Goal: Information Seeking & Learning: Learn about a topic

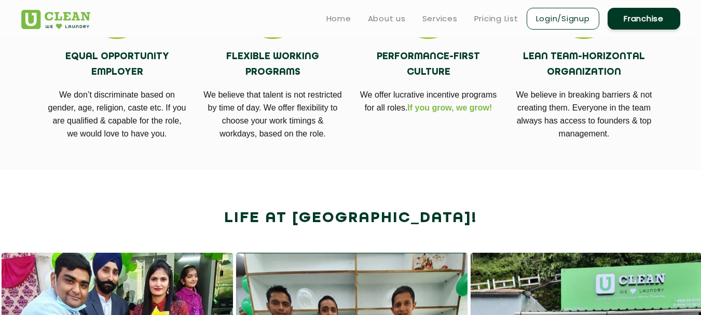
scroll to position [462, 0]
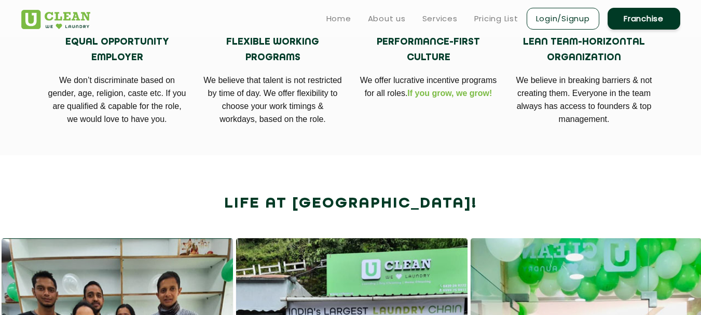
scroll to position [476, 0]
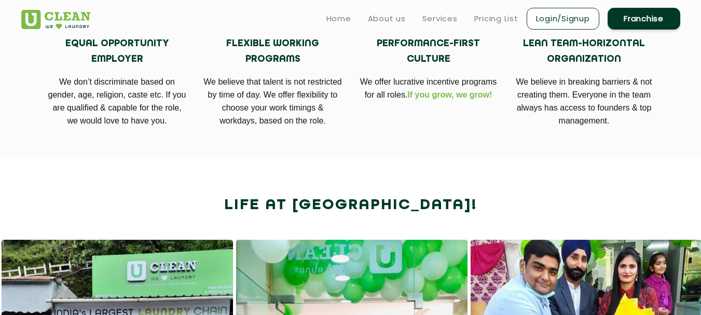
click at [550, 16] on link "Login/Signup" at bounding box center [562, 19] width 73 height 22
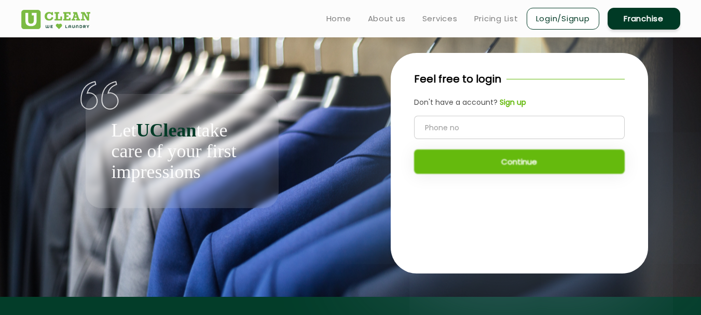
click at [436, 129] on input "tel" at bounding box center [519, 127] width 211 height 23
type input "7078108077"
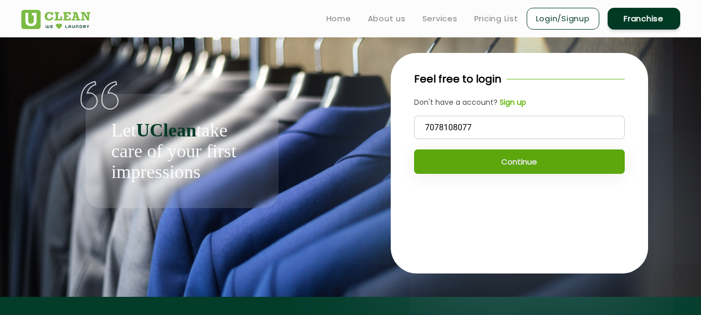
click at [438, 164] on button "Continue" at bounding box center [519, 161] width 211 height 24
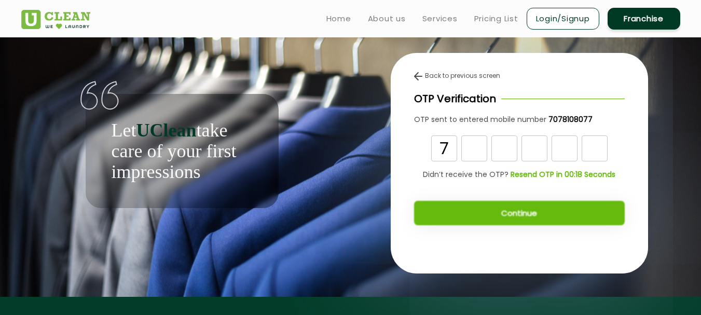
type input "7"
type input "1"
type input "7"
type input "1"
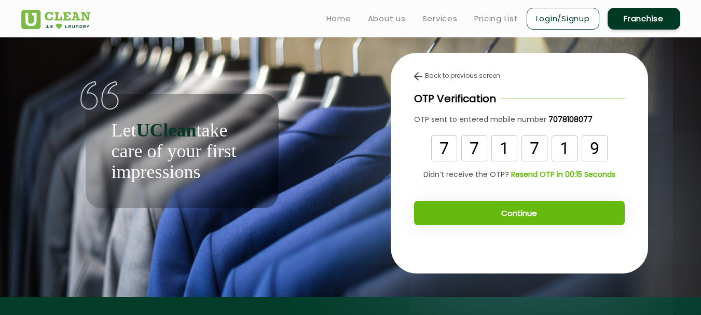
type input "9"
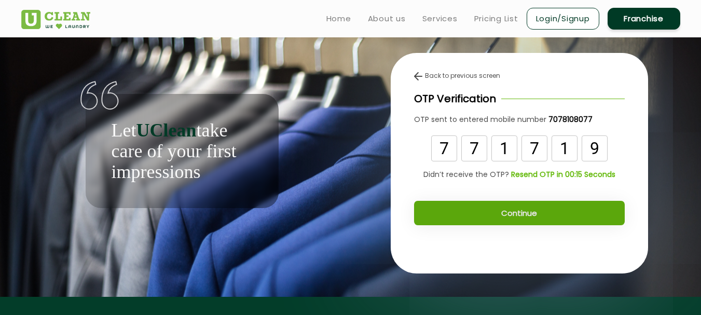
click at [497, 221] on button "Continue" at bounding box center [519, 213] width 211 height 24
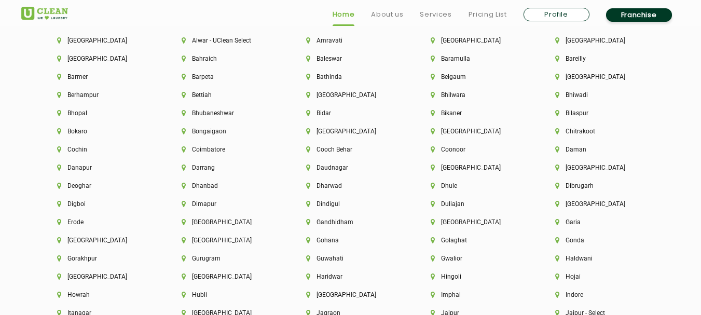
scroll to position [2271, 0]
click at [195, 258] on li "Gurugram" at bounding box center [226, 258] width 89 height 7
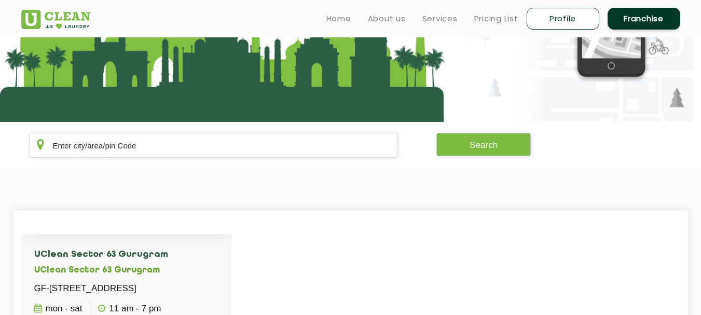
scroll to position [1273, 0]
click at [39, 216] on link "View Detail" at bounding box center [74, 202] width 80 height 27
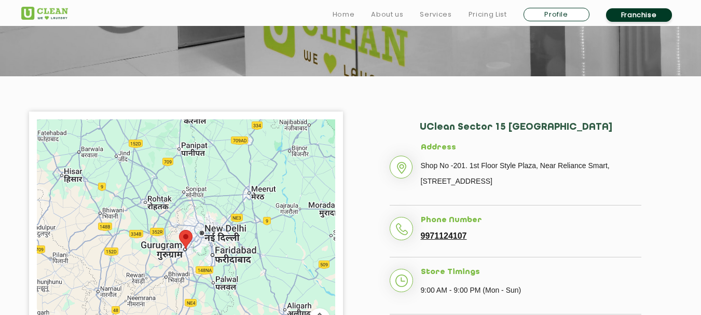
scroll to position [198, 0]
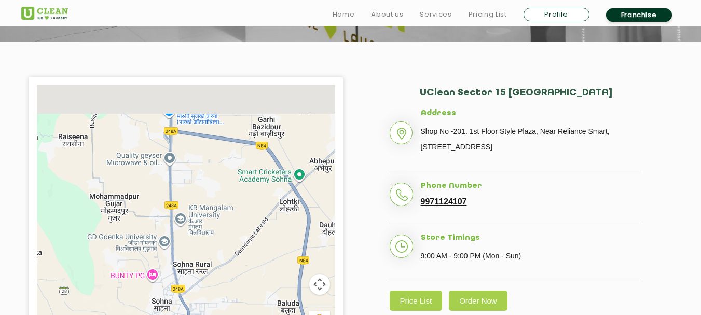
drag, startPoint x: 181, startPoint y: 103, endPoint x: 181, endPoint y: 335, distance: 231.9
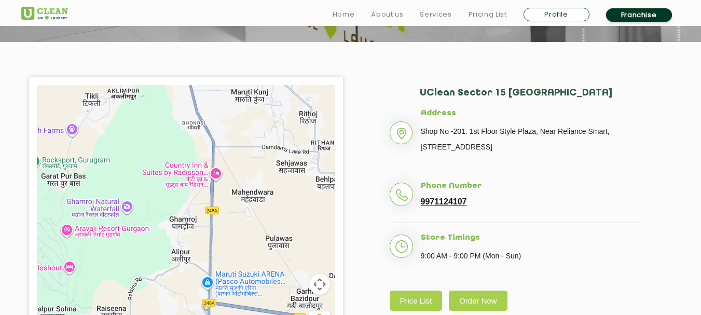
drag, startPoint x: 189, startPoint y: 158, endPoint x: 228, endPoint y: 335, distance: 181.6
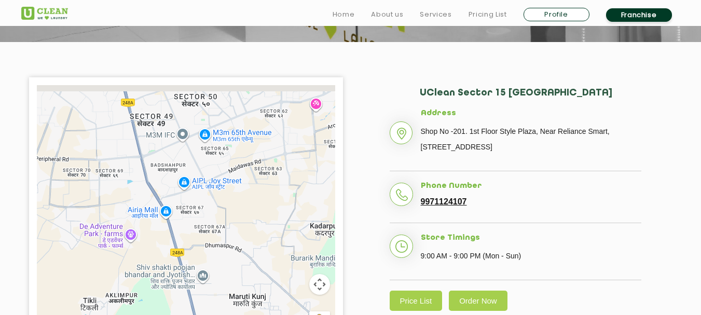
drag, startPoint x: 179, startPoint y: 127, endPoint x: 177, endPoint y: 335, distance: 208.5
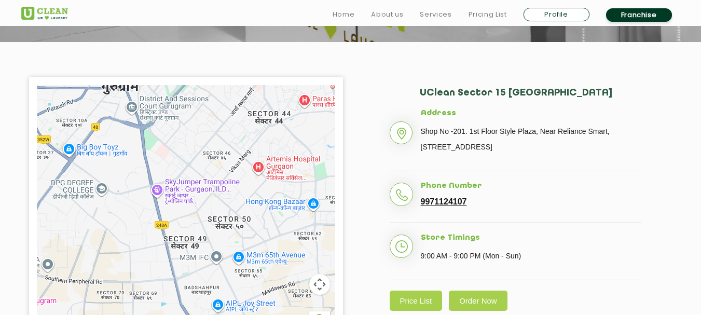
drag, startPoint x: 211, startPoint y: 209, endPoint x: 245, endPoint y: 335, distance: 130.1
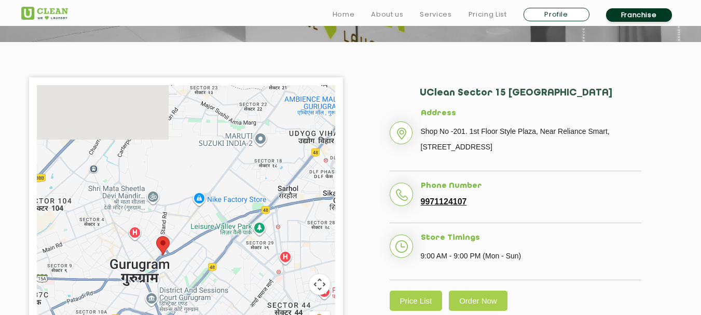
drag, startPoint x: 179, startPoint y: 138, endPoint x: 199, endPoint y: 335, distance: 197.6
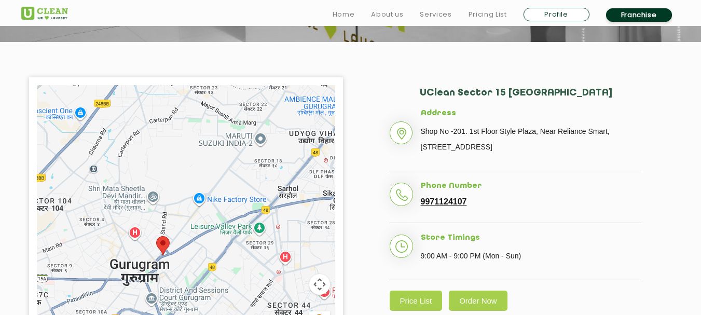
click at [162, 259] on div at bounding box center [186, 214] width 298 height 259
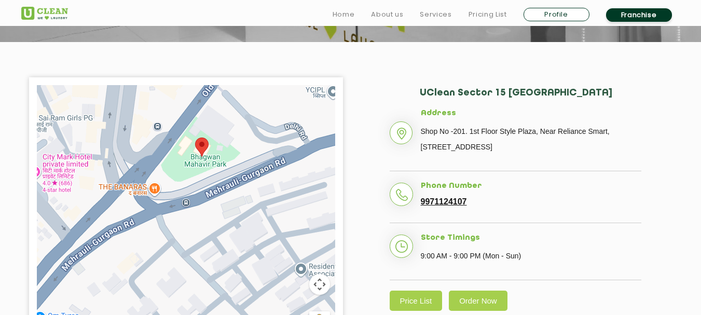
drag, startPoint x: 215, startPoint y: 129, endPoint x: 189, endPoint y: 229, distance: 102.9
click at [189, 229] on div at bounding box center [186, 214] width 298 height 259
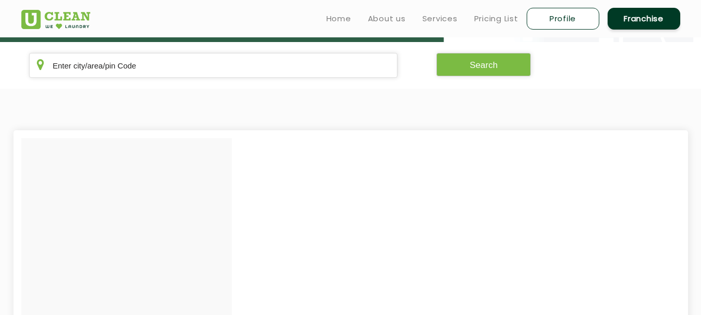
scroll to position [118, 0]
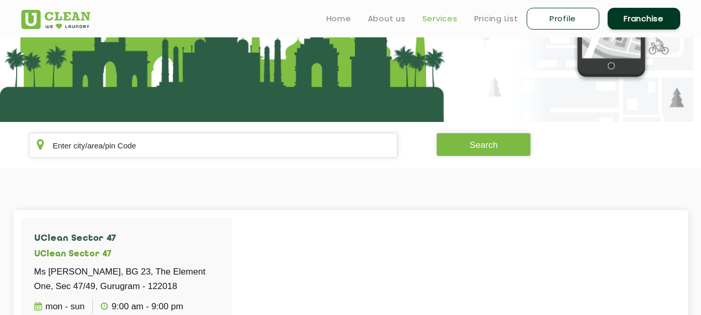
click at [445, 18] on link "Services" at bounding box center [439, 18] width 35 height 12
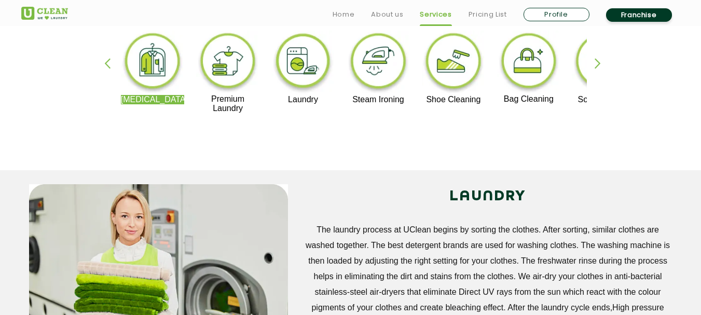
scroll to position [267, 0]
click at [592, 54] on div "Dry Cleaning Premium Laundry Laundry Steam Ironing Shoe Cleaning Bag Cleaning S…" at bounding box center [350, 76] width 674 height 187
click at [595, 61] on div "button" at bounding box center [602, 72] width 16 height 29
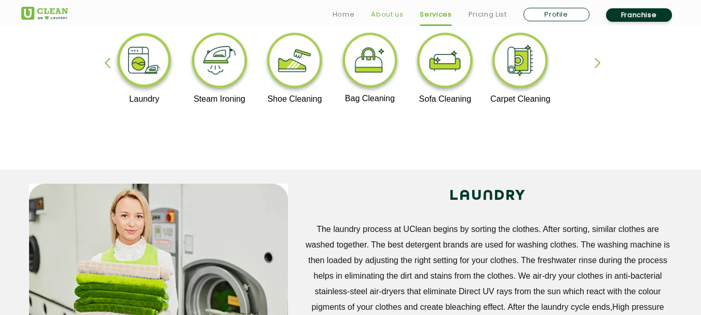
click at [387, 18] on link "About us" at bounding box center [387, 14] width 32 height 12
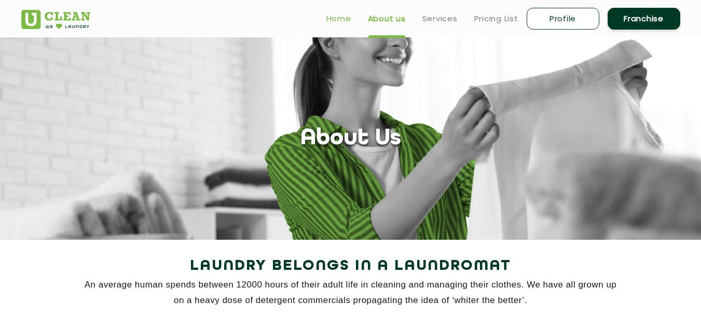
click at [338, 18] on link "Home" at bounding box center [338, 18] width 25 height 12
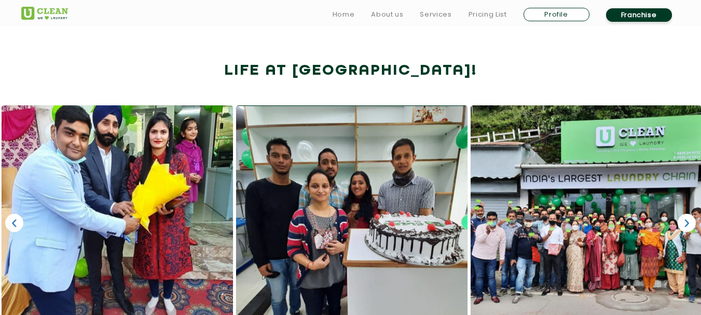
scroll to position [612, 0]
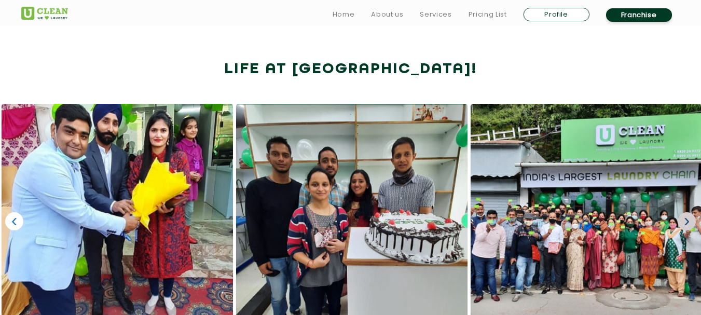
click at [682, 220] on link "›" at bounding box center [686, 221] width 18 height 18
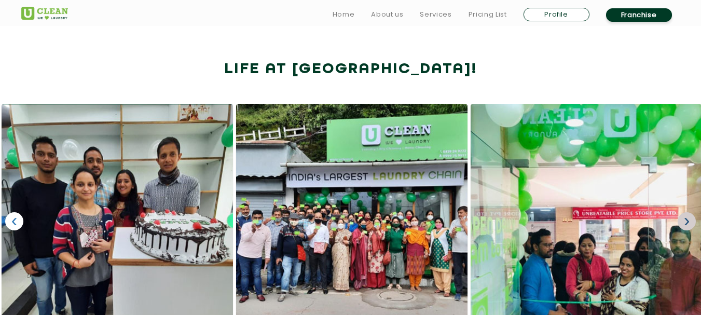
click at [682, 220] on link "›" at bounding box center [686, 221] width 18 height 18
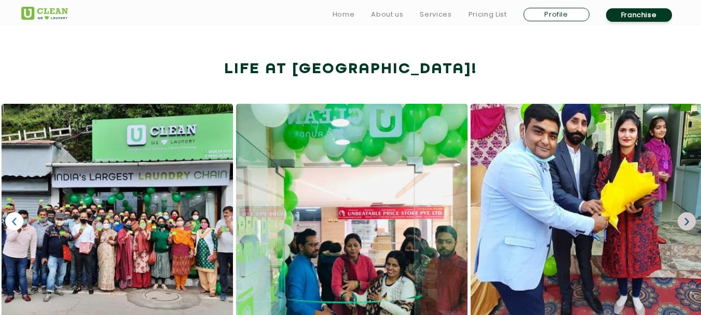
click at [682, 220] on link "›" at bounding box center [686, 221] width 18 height 18
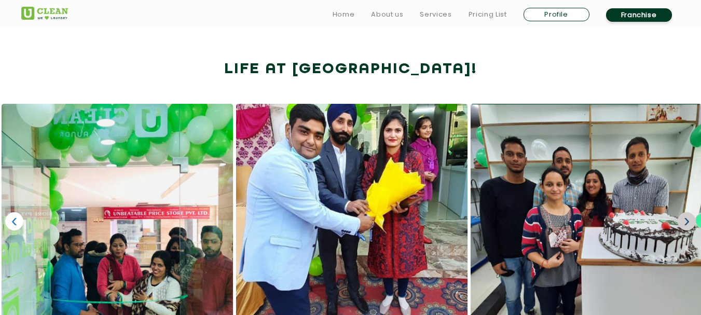
click at [682, 220] on link "›" at bounding box center [686, 221] width 18 height 18
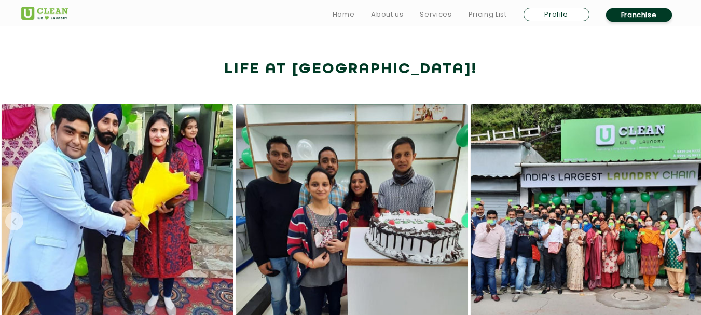
click at [682, 220] on link "›" at bounding box center [686, 221] width 18 height 18
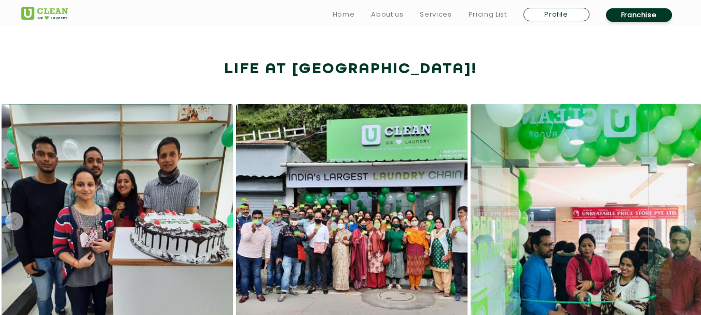
click at [682, 220] on link "›" at bounding box center [686, 221] width 18 height 18
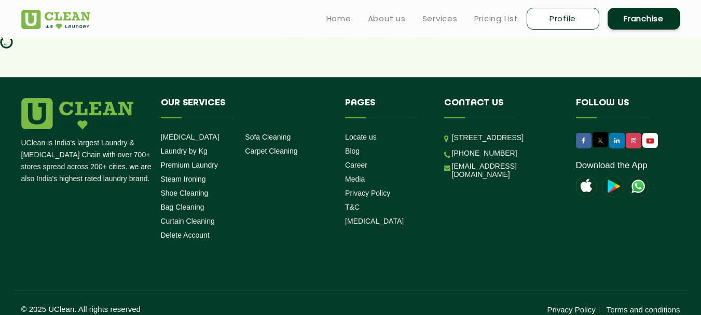
scroll to position [1063, 0]
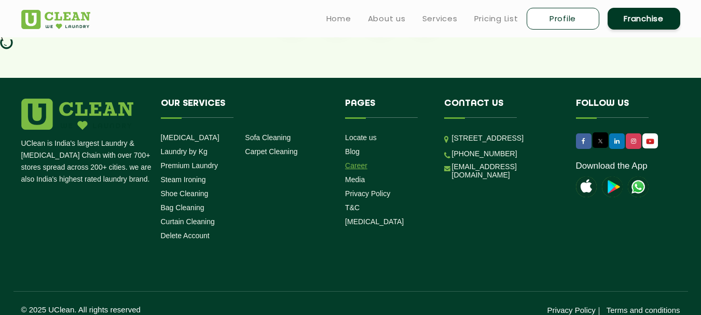
click at [357, 162] on link "Career" at bounding box center [356, 165] width 22 height 8
click at [356, 165] on link "Career" at bounding box center [356, 165] width 22 height 8
click at [352, 176] on link "Media" at bounding box center [355, 179] width 20 height 8
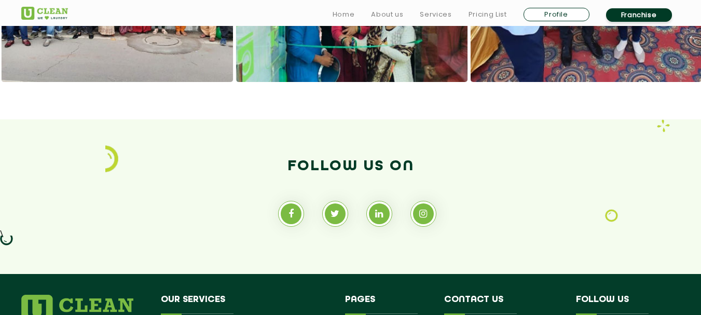
scroll to position [1074, 0]
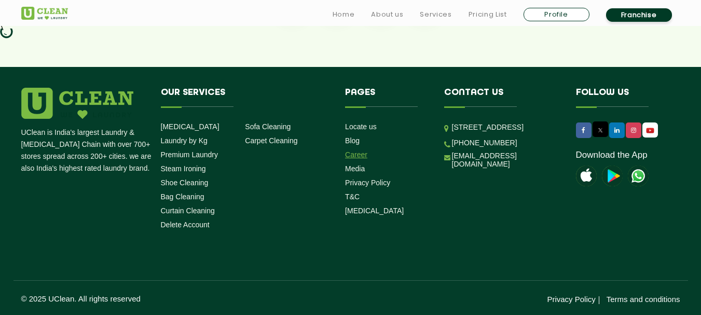
click at [356, 151] on link "Career" at bounding box center [356, 154] width 22 height 8
